Goal: Transaction & Acquisition: Purchase product/service

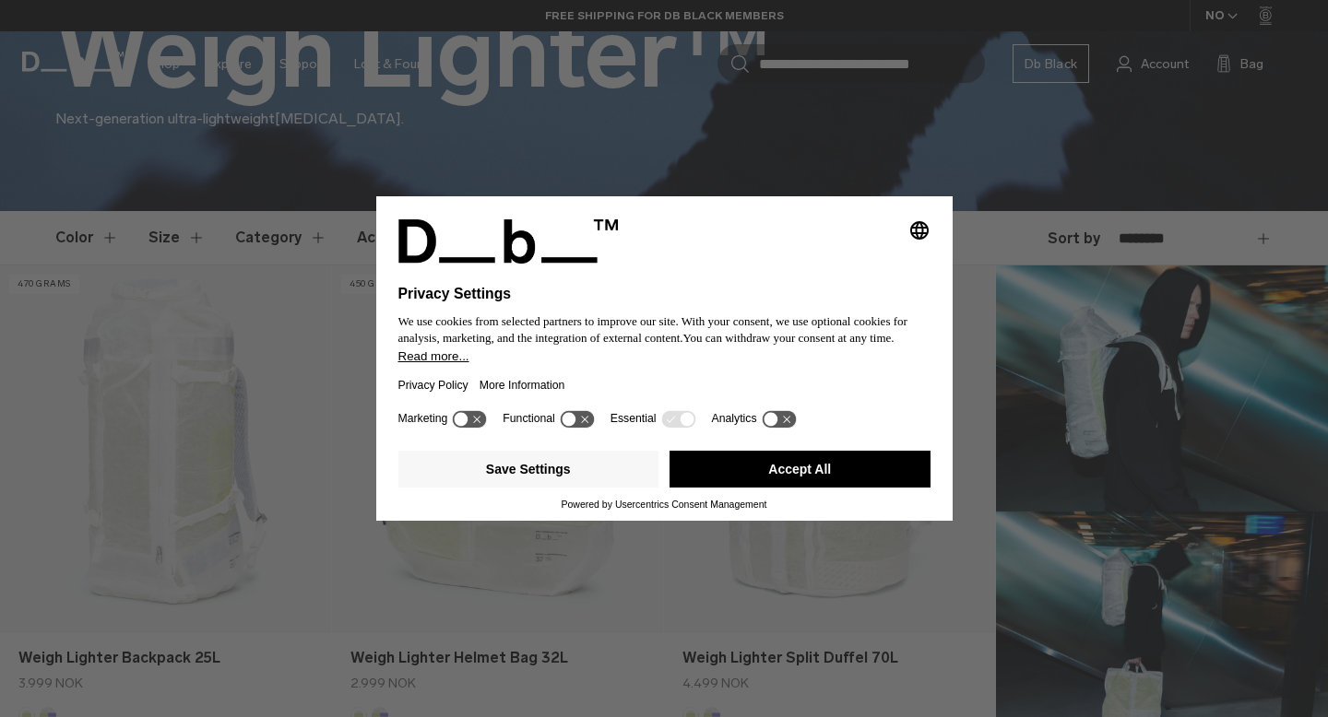
click at [478, 428] on icon at bounding box center [470, 419] width 34 height 18
click at [457, 428] on icon at bounding box center [470, 419] width 34 height 18
click at [790, 423] on icon at bounding box center [786, 419] width 7 height 7
click at [776, 422] on icon at bounding box center [771, 419] width 8 height 6
click at [675, 422] on icon at bounding box center [671, 419] width 8 height 6
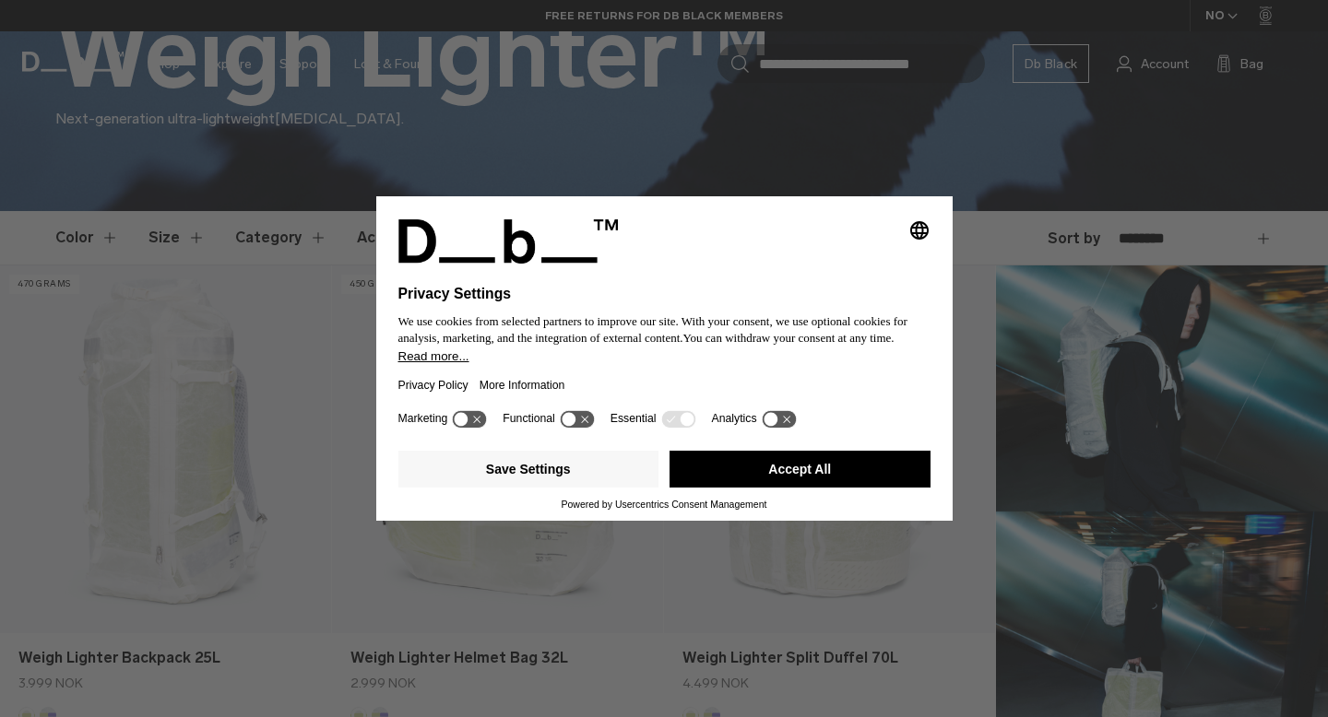
click at [675, 422] on icon at bounding box center [671, 419] width 8 height 6
click at [543, 482] on button "Save Settings" at bounding box center [528, 469] width 261 height 37
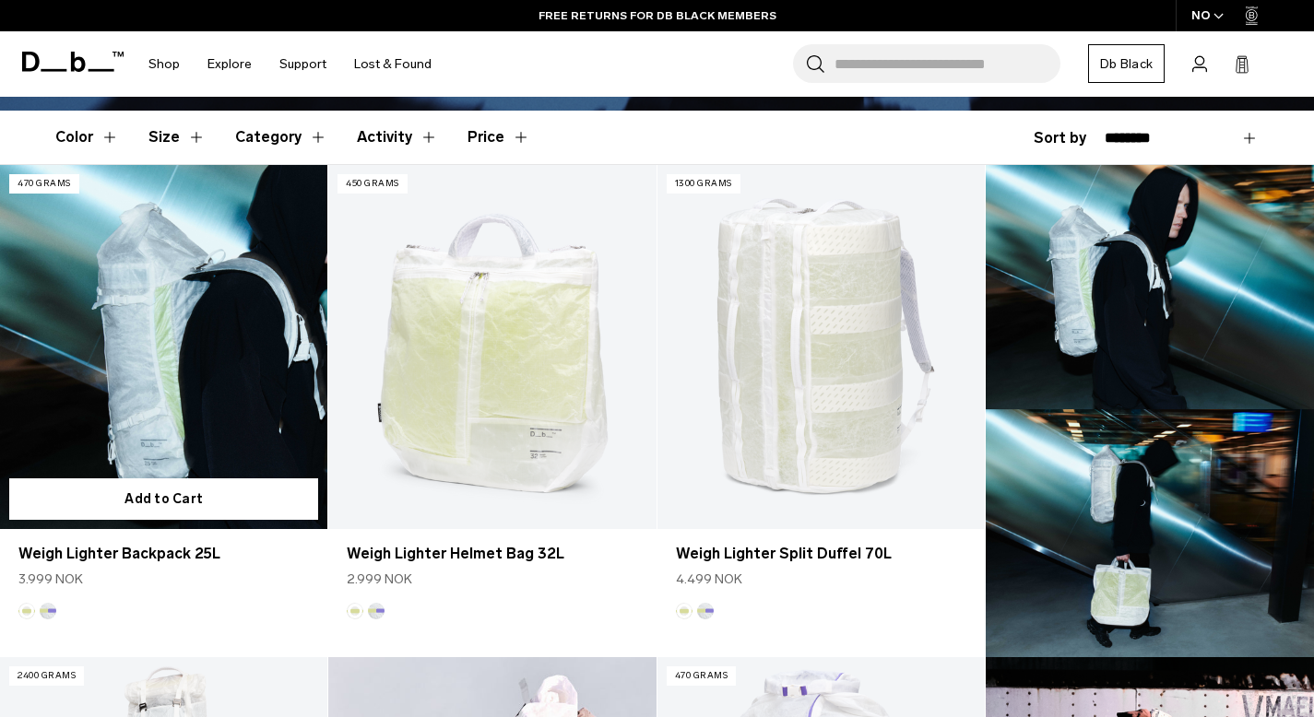
scroll to position [483, 0]
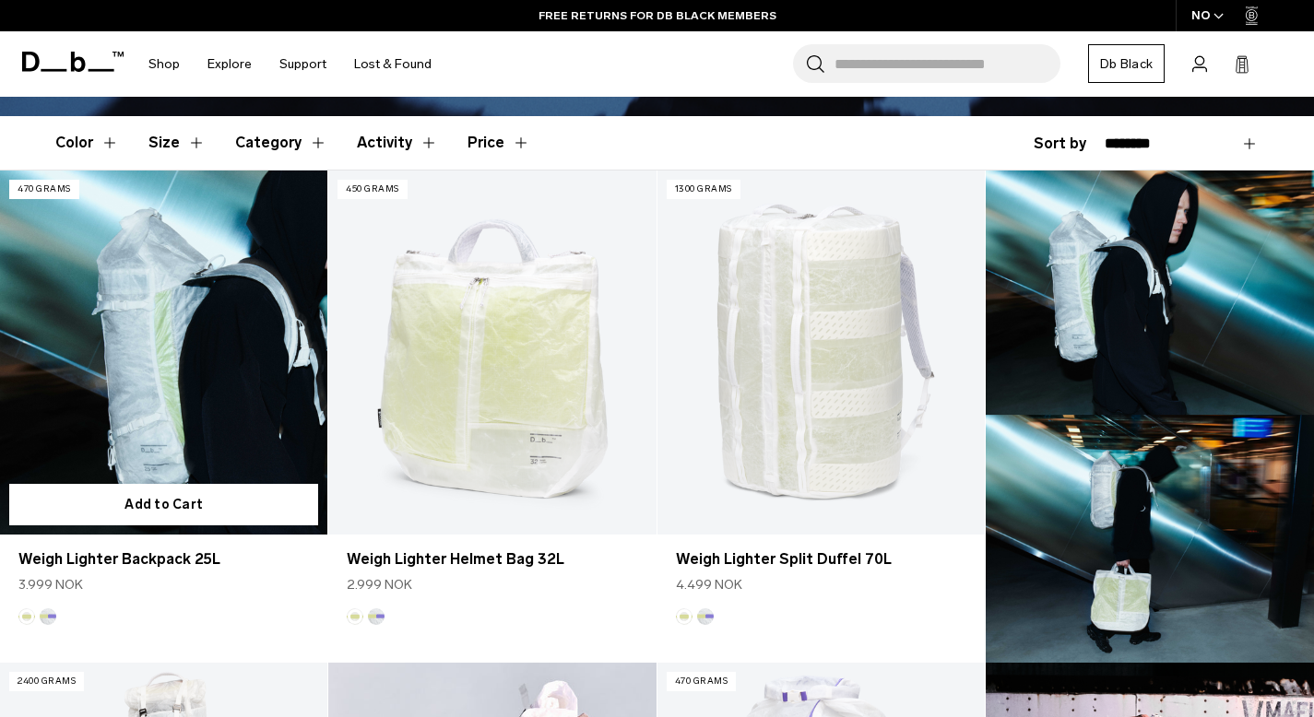
click at [155, 335] on link "Weigh Lighter Backpack 25L" at bounding box center [163, 353] width 327 height 364
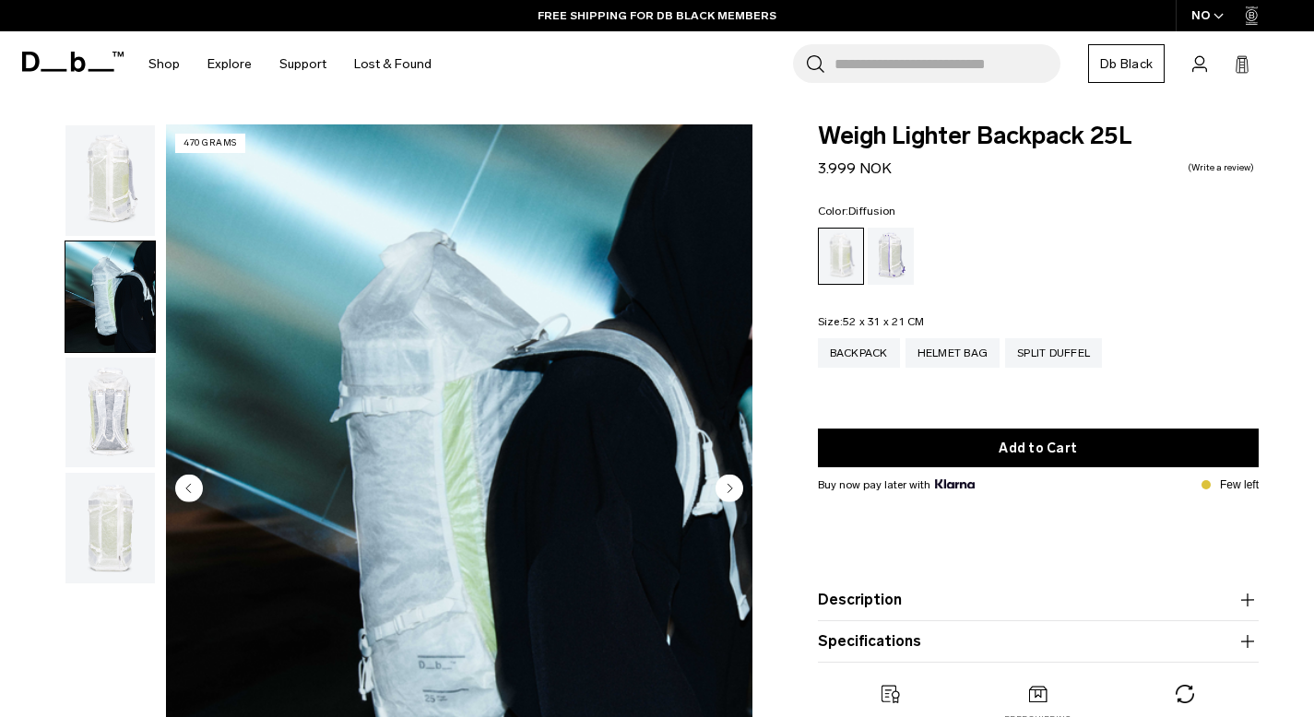
click at [733, 492] on circle "Next slide" at bounding box center [730, 489] width 28 height 28
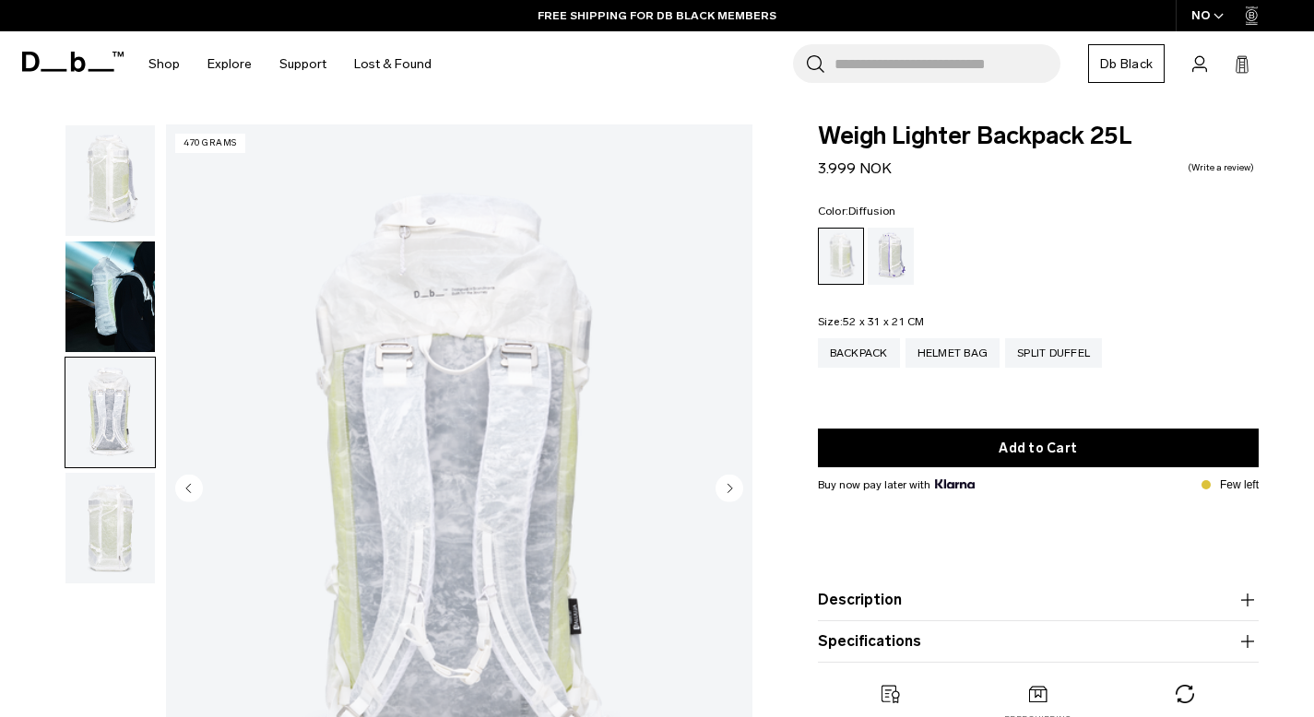
click at [733, 492] on circle "Next slide" at bounding box center [730, 489] width 28 height 28
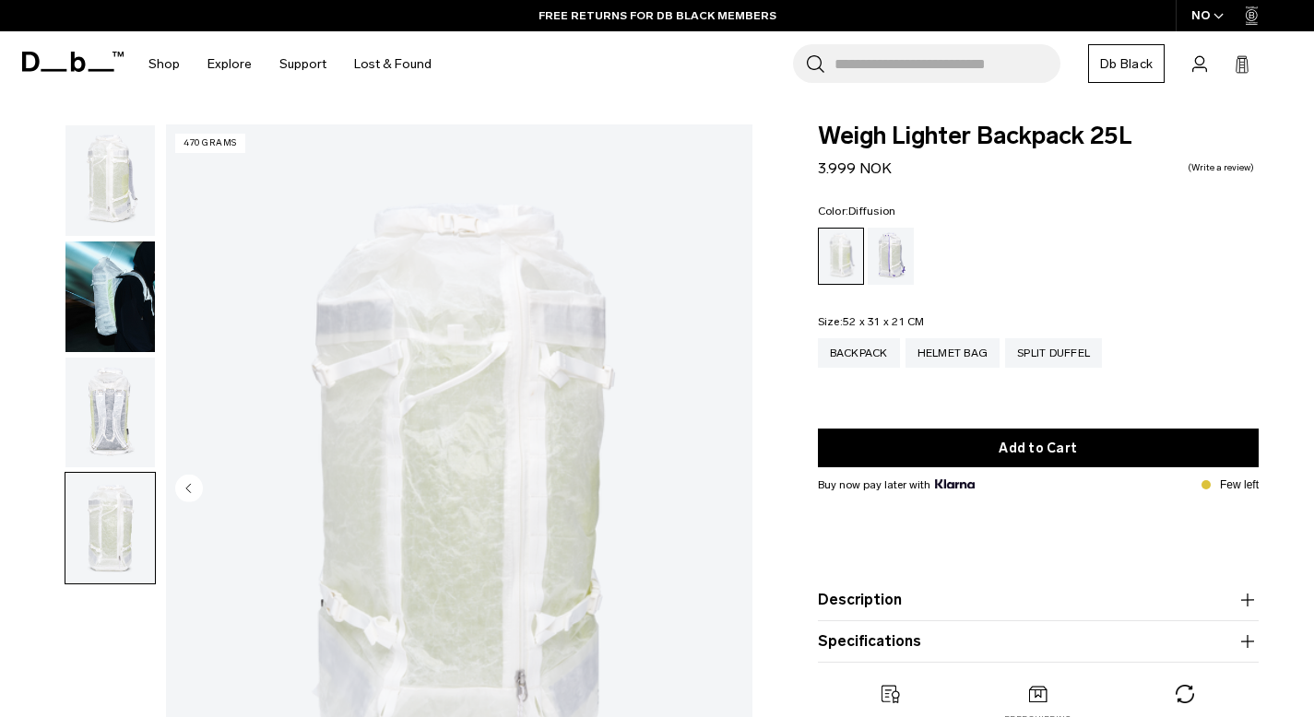
click at [733, 492] on img "4 / 4" at bounding box center [459, 490] width 587 height 732
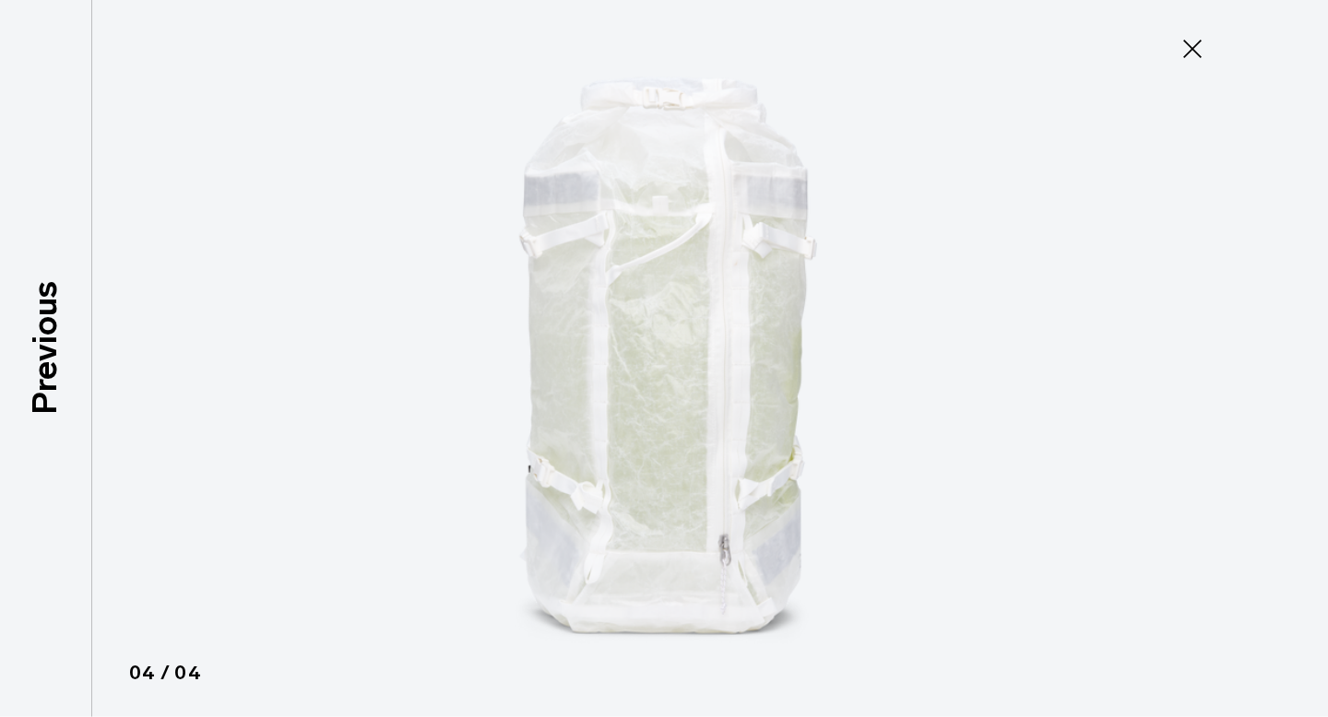
click at [1192, 44] on icon at bounding box center [1193, 49] width 30 height 30
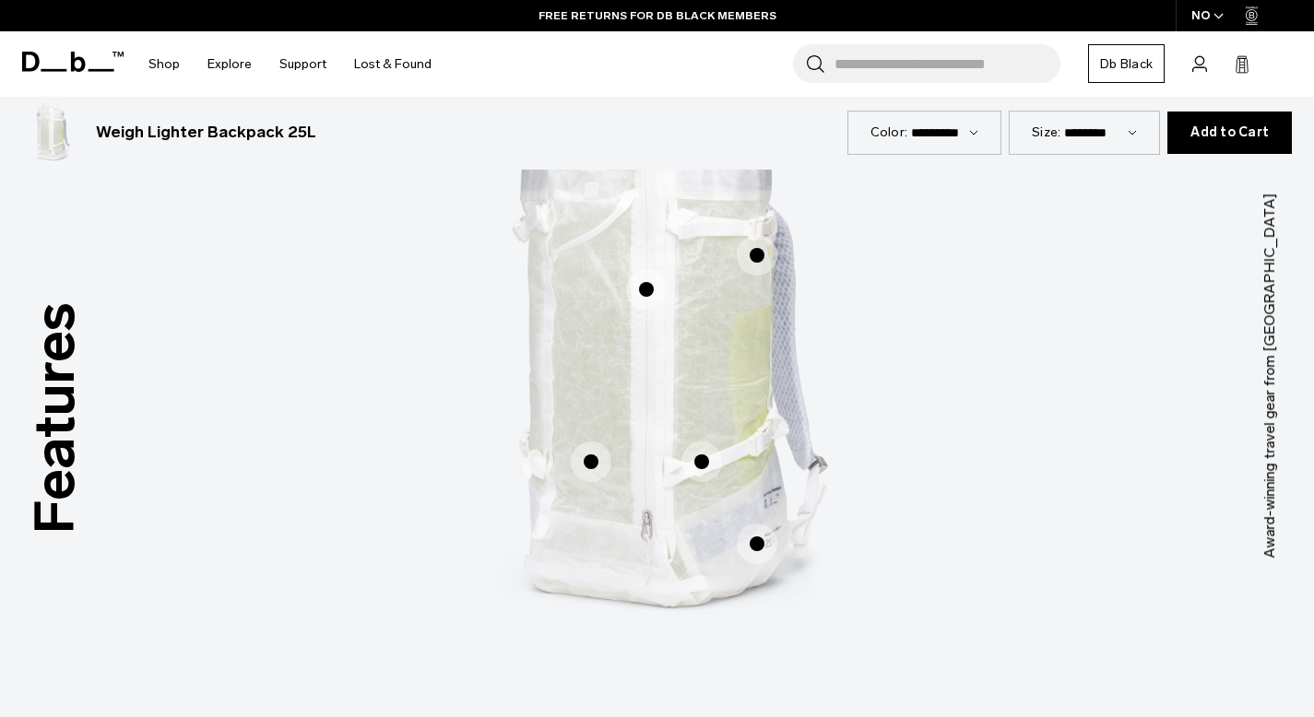
scroll to position [961, 0]
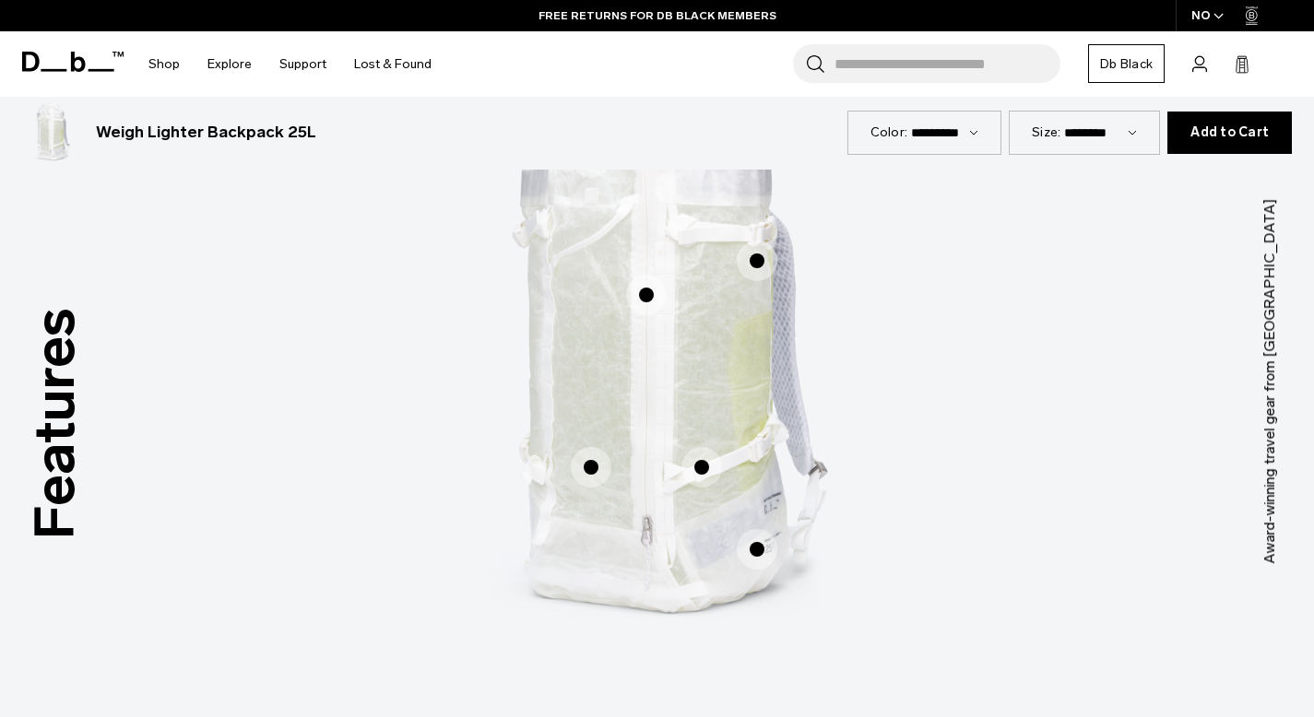
click at [650, 300] on span "1 / 3" at bounding box center [646, 295] width 41 height 41
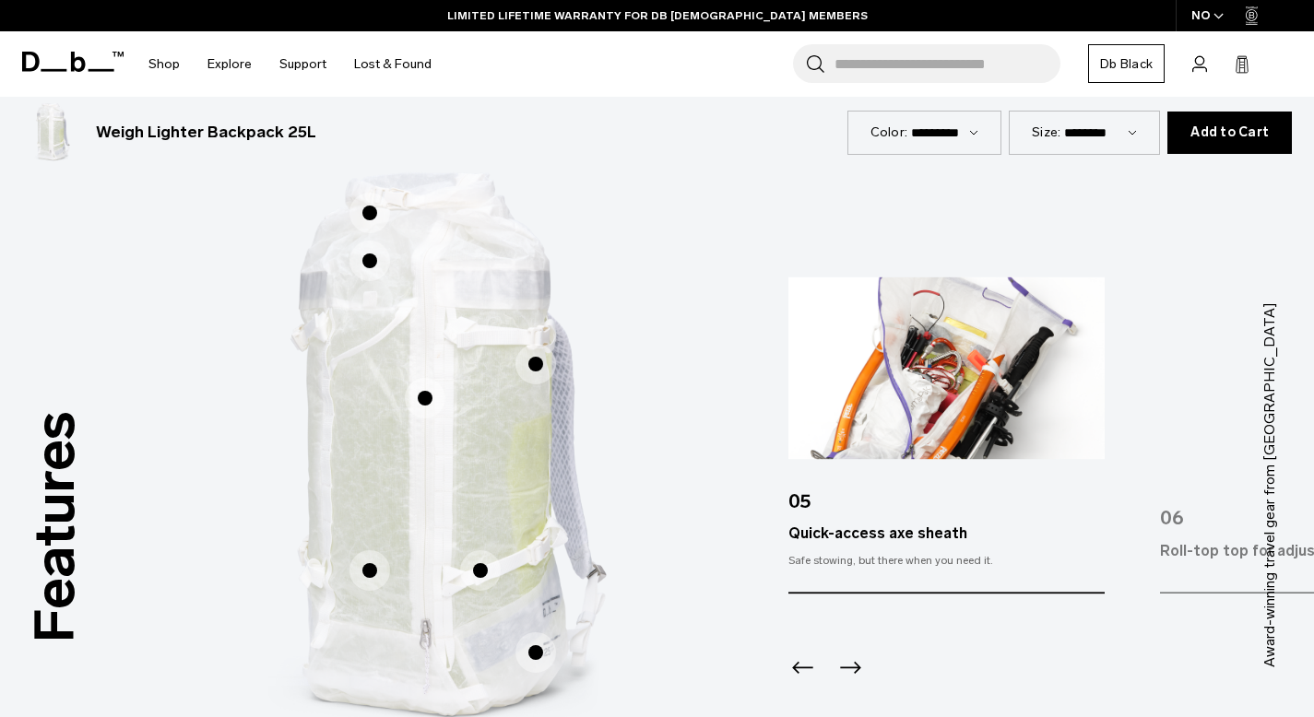
scroll to position [859, 0]
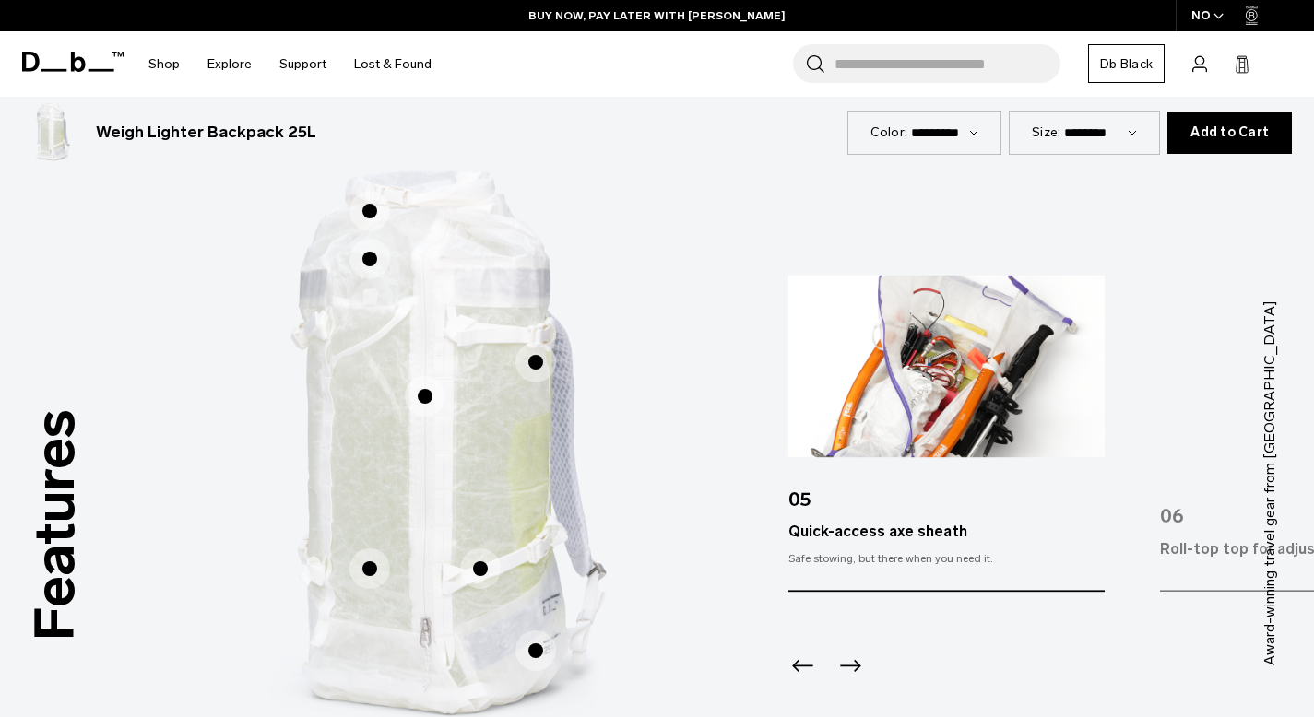
click at [370, 210] on span "1 / 3" at bounding box center [370, 211] width 41 height 41
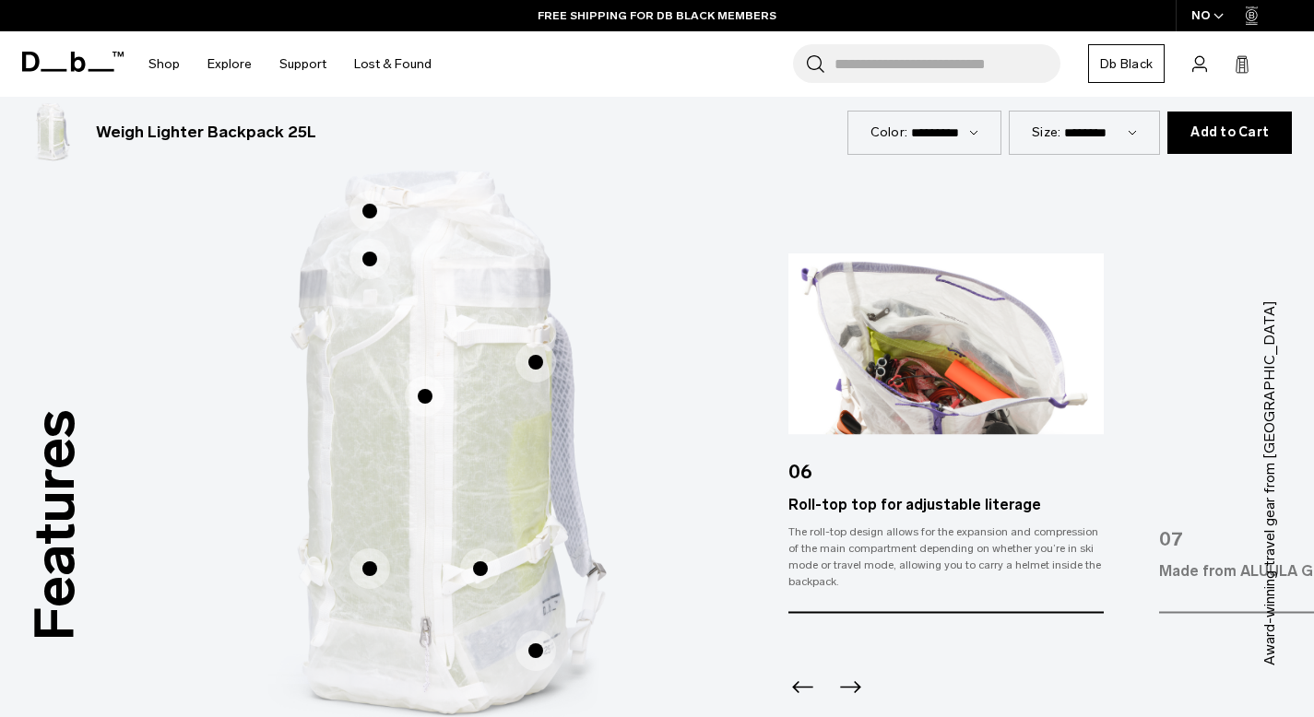
click at [369, 261] on span "1 / 3" at bounding box center [370, 259] width 41 height 41
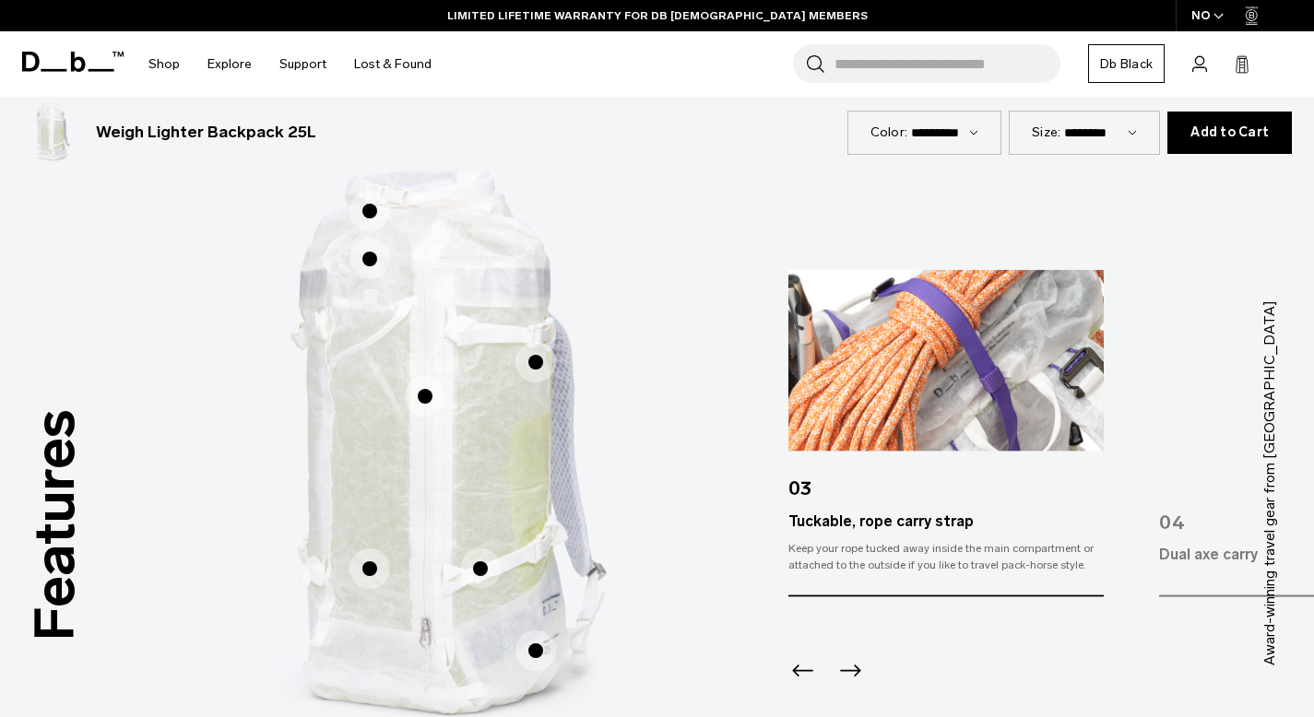
click at [421, 398] on span "1 / 3" at bounding box center [425, 396] width 41 height 41
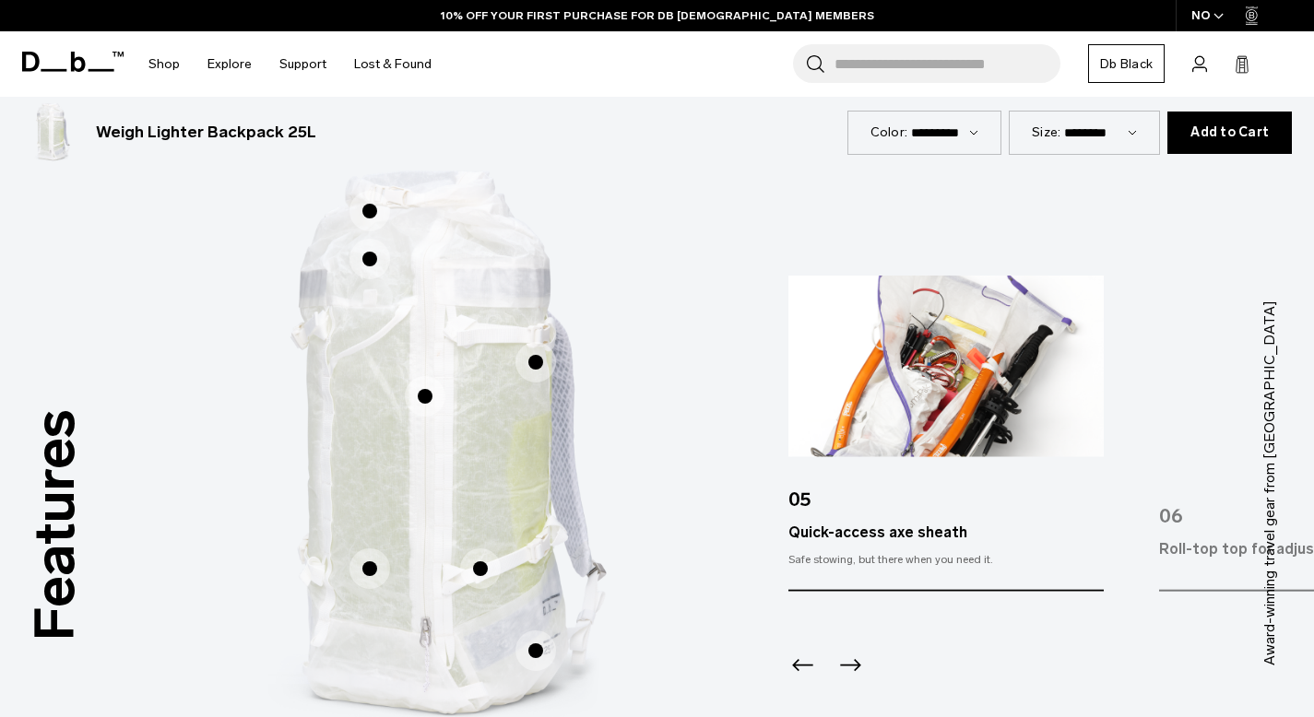
click at [526, 359] on span "1 / 3" at bounding box center [536, 362] width 41 height 41
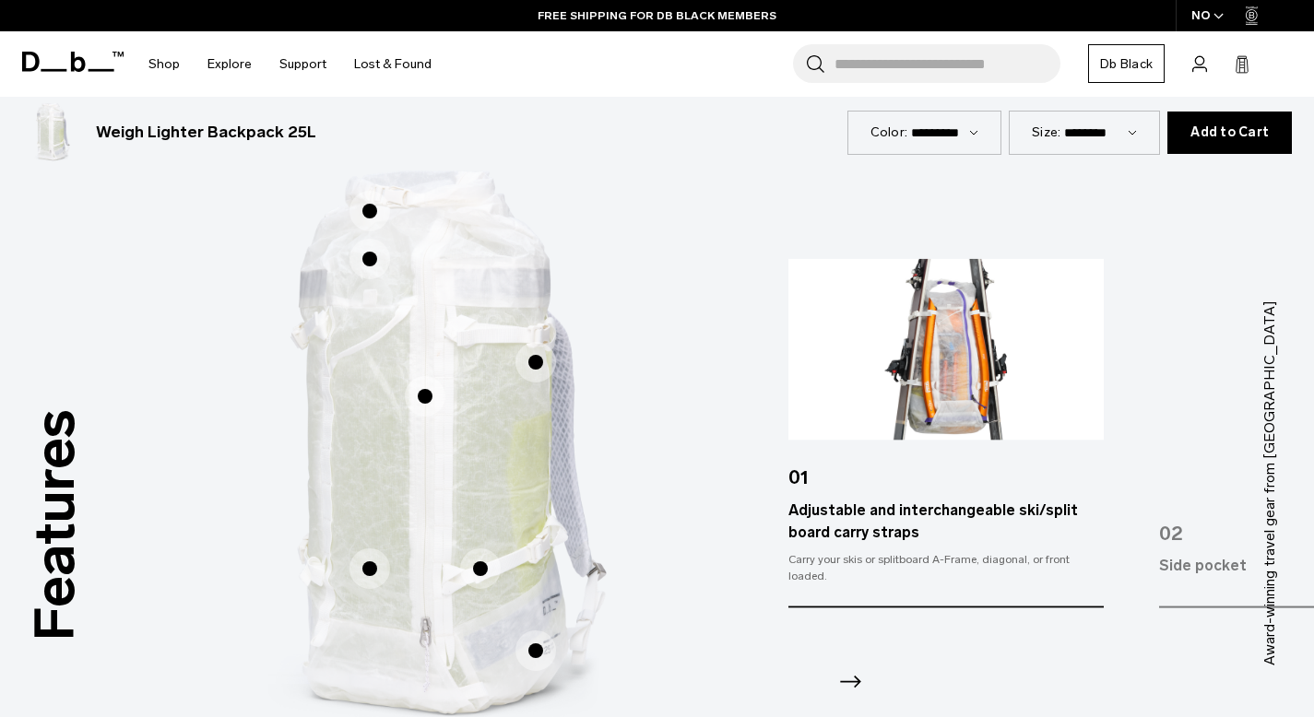
click at [481, 576] on span "1 / 3" at bounding box center [480, 569] width 41 height 41
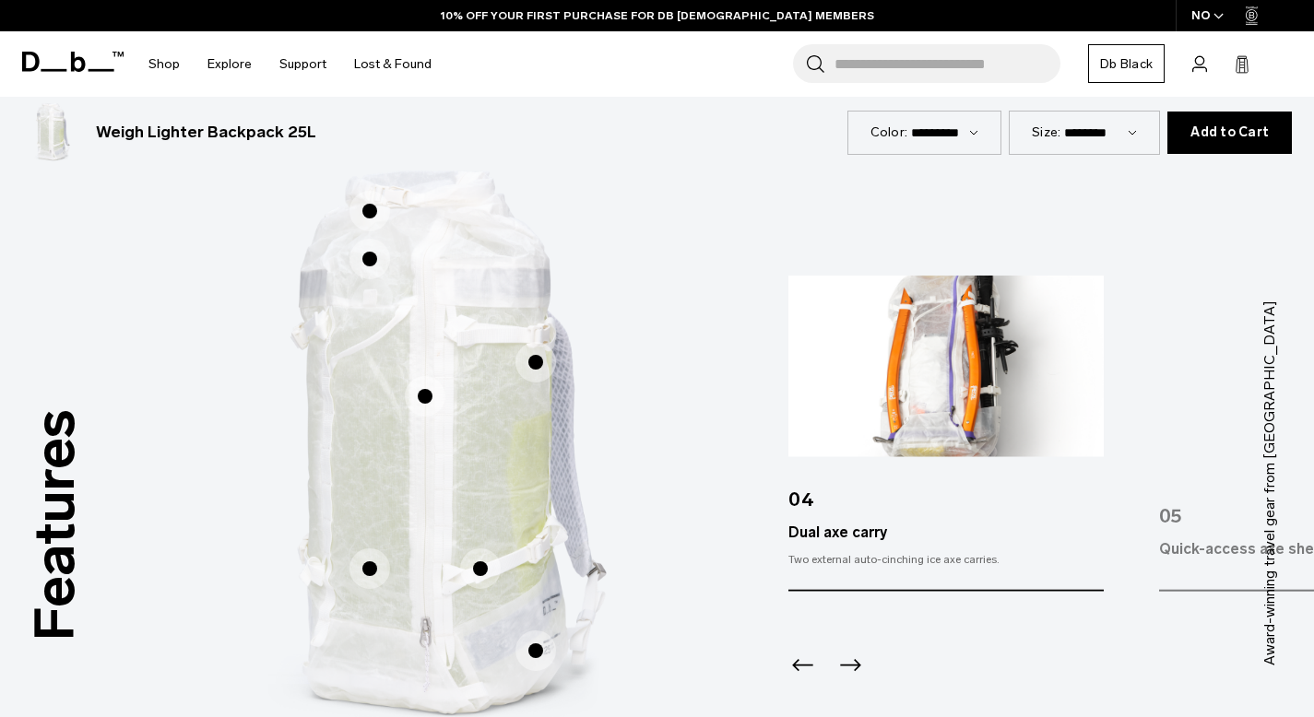
click at [533, 650] on span "1 / 3" at bounding box center [536, 651] width 41 height 41
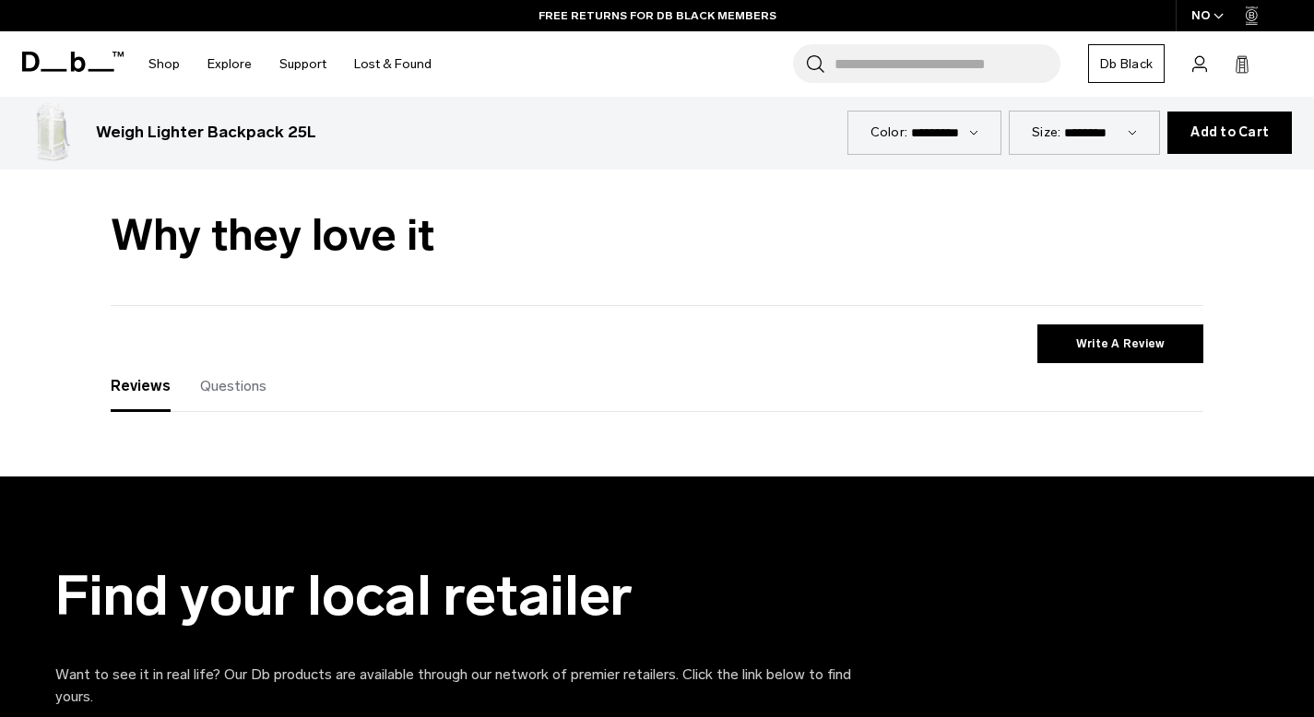
scroll to position [2958, 0]
